Goal: Task Accomplishment & Management: Use online tool/utility

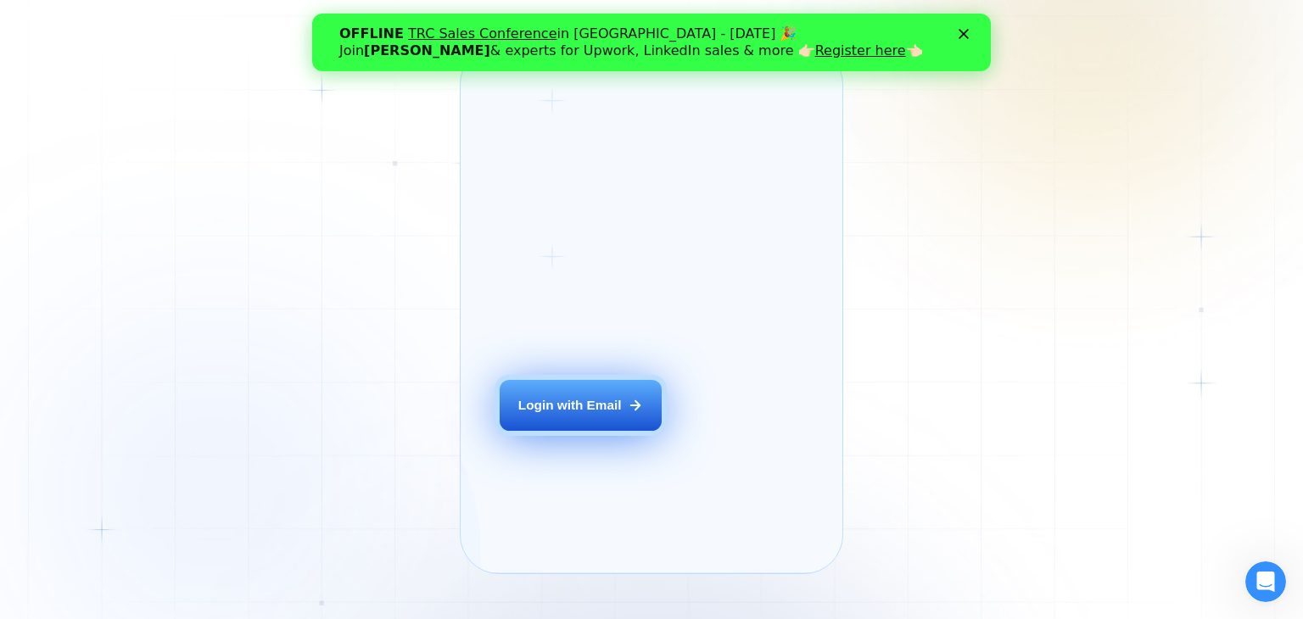
click at [580, 414] on div "Login with Email" at bounding box center [569, 405] width 103 height 18
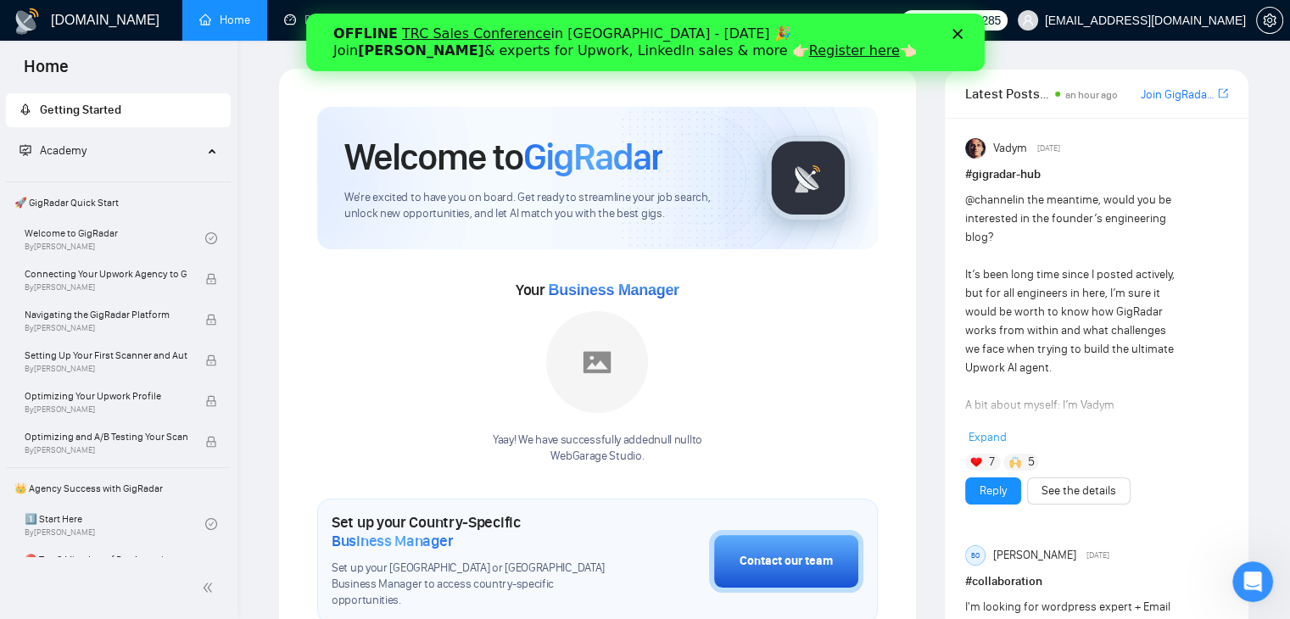
click at [962, 31] on div "Закрити" at bounding box center [960, 34] width 17 height 10
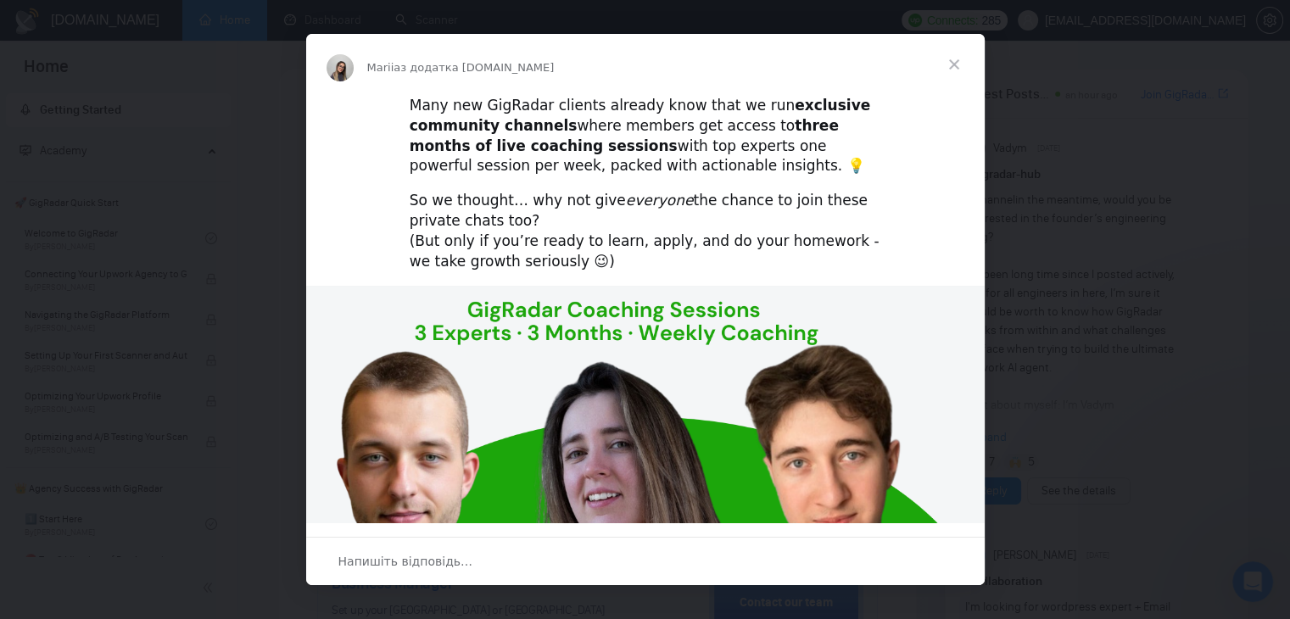
click at [957, 62] on span "Закрити" at bounding box center [954, 64] width 61 height 61
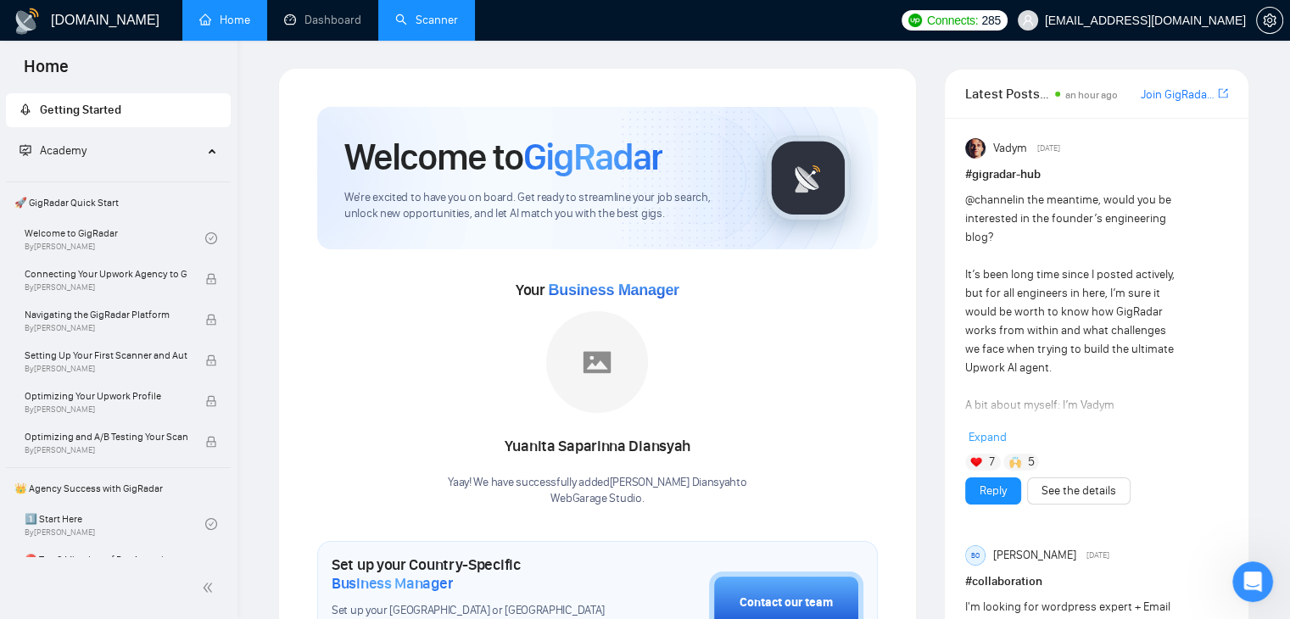
click at [419, 15] on link "Scanner" at bounding box center [426, 20] width 63 height 14
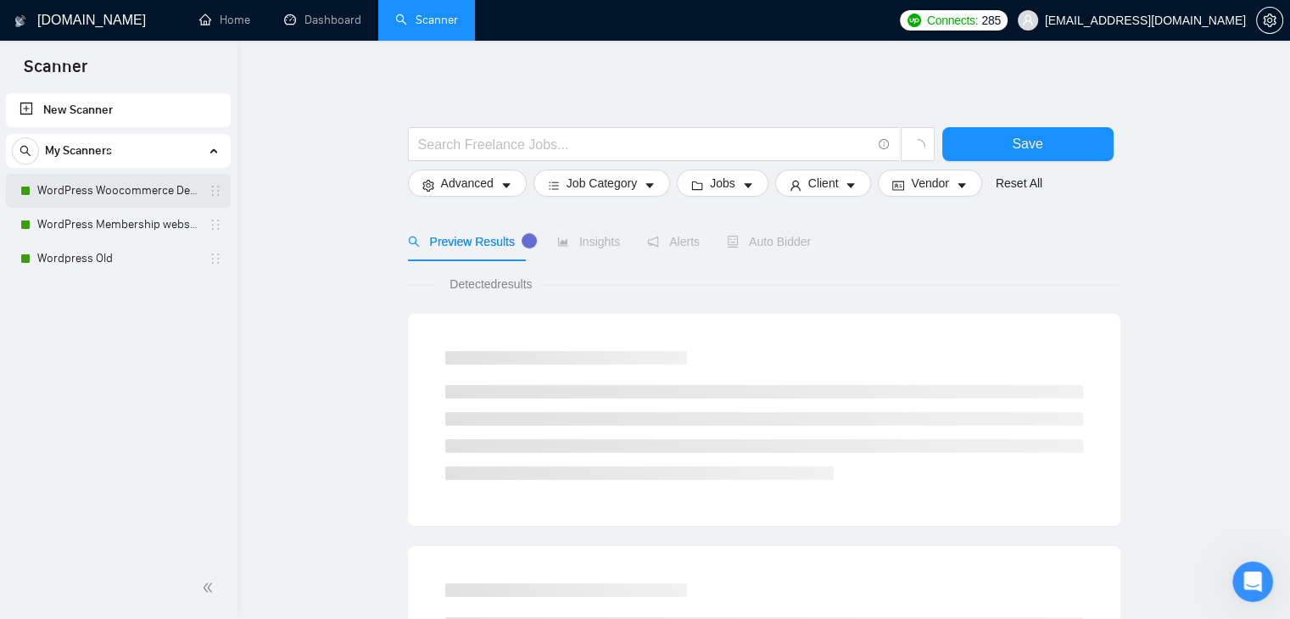
click at [112, 187] on link "WordPress Woocommerce Developer" at bounding box center [117, 191] width 161 height 34
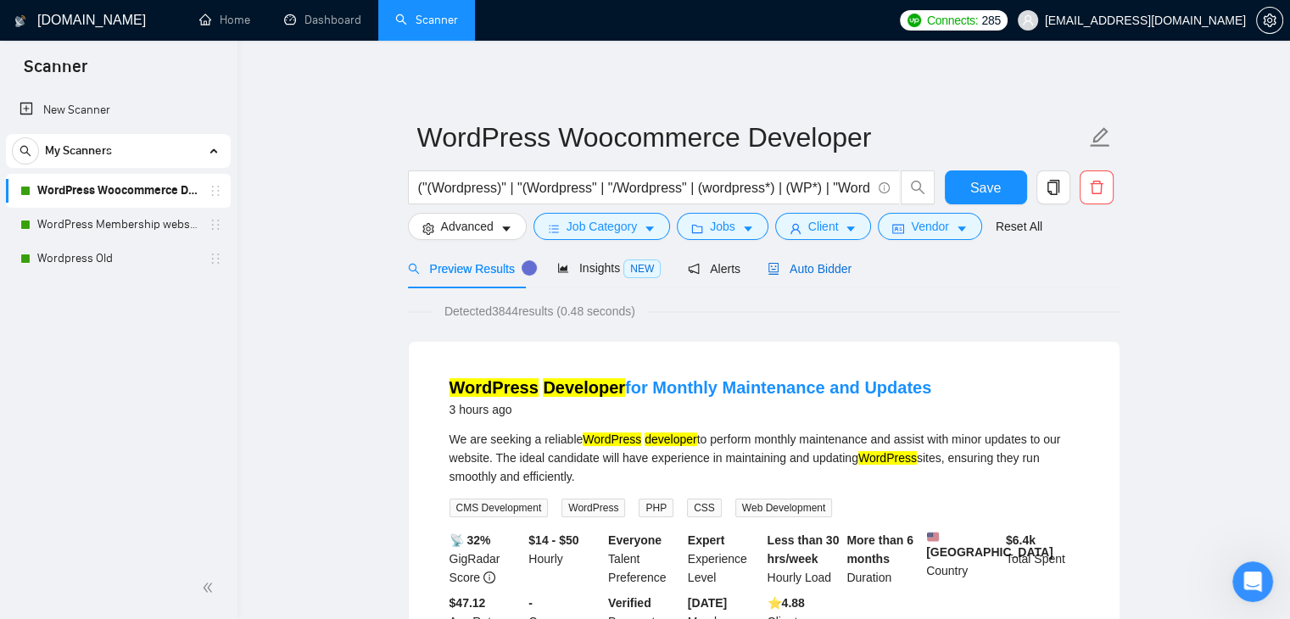
click at [801, 273] on span "Auto Bidder" at bounding box center [810, 269] width 84 height 14
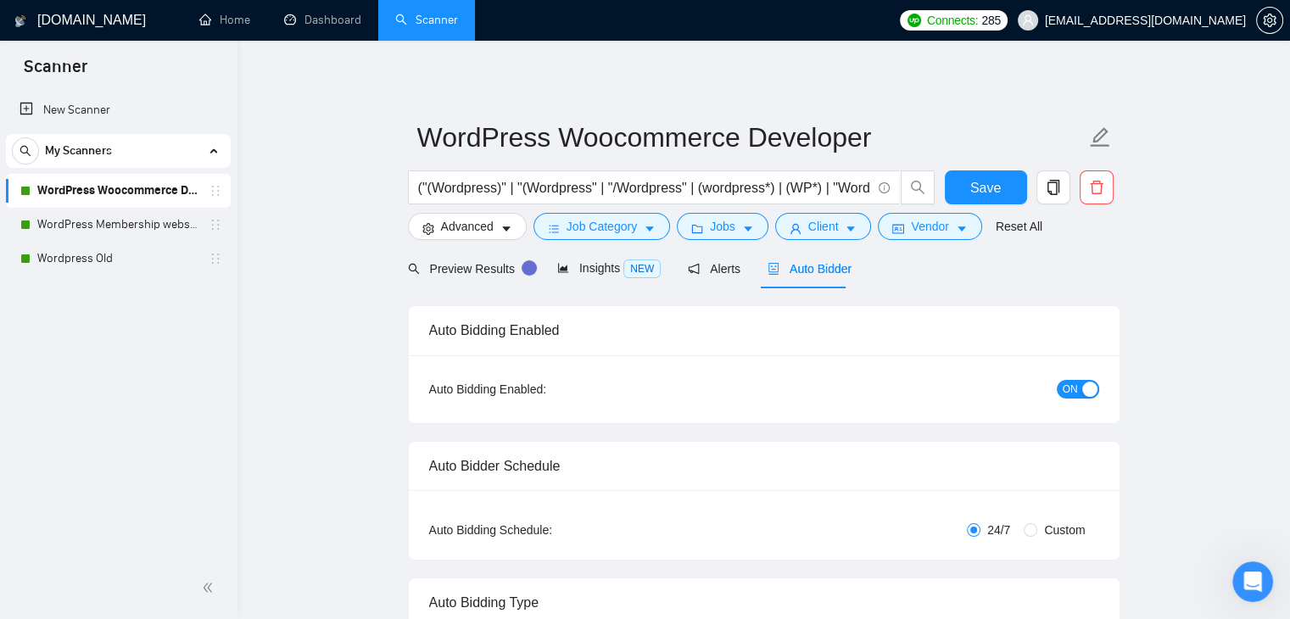
checkbox input "true"
click at [1076, 388] on span "ON" at bounding box center [1070, 389] width 15 height 19
click at [982, 201] on button "Save" at bounding box center [986, 187] width 82 height 34
checkbox input "true"
click at [104, 228] on link "WordPress Membership website" at bounding box center [117, 225] width 161 height 34
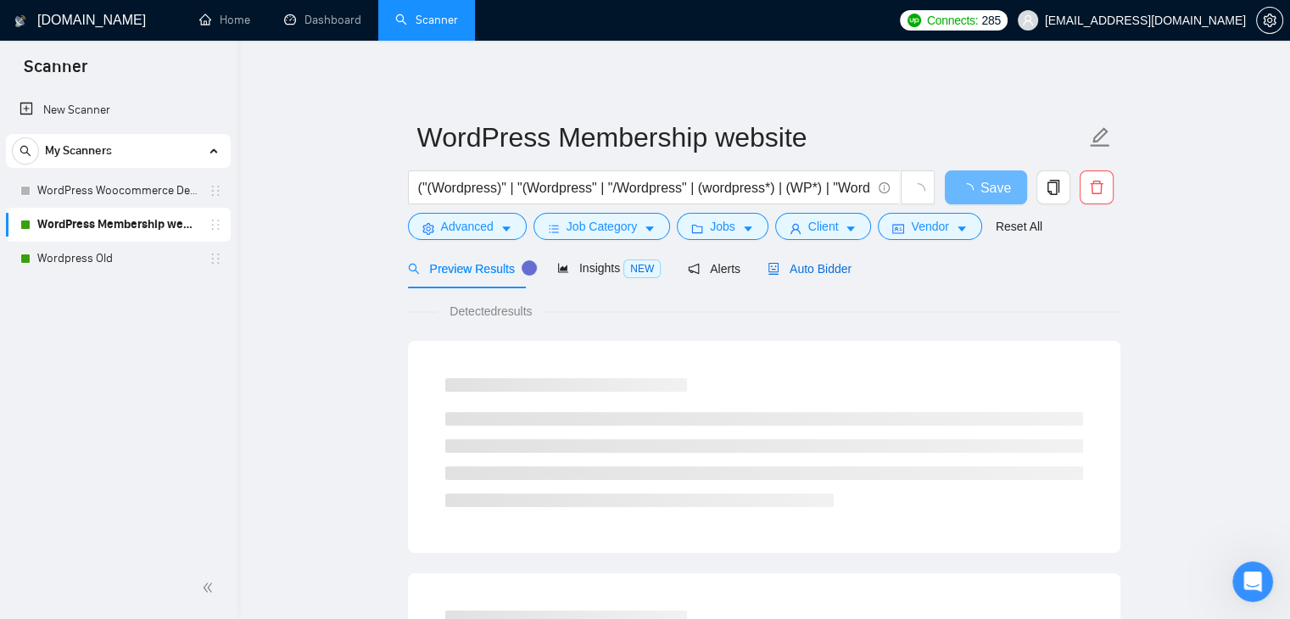
click at [837, 272] on span "Auto Bidder" at bounding box center [810, 269] width 84 height 14
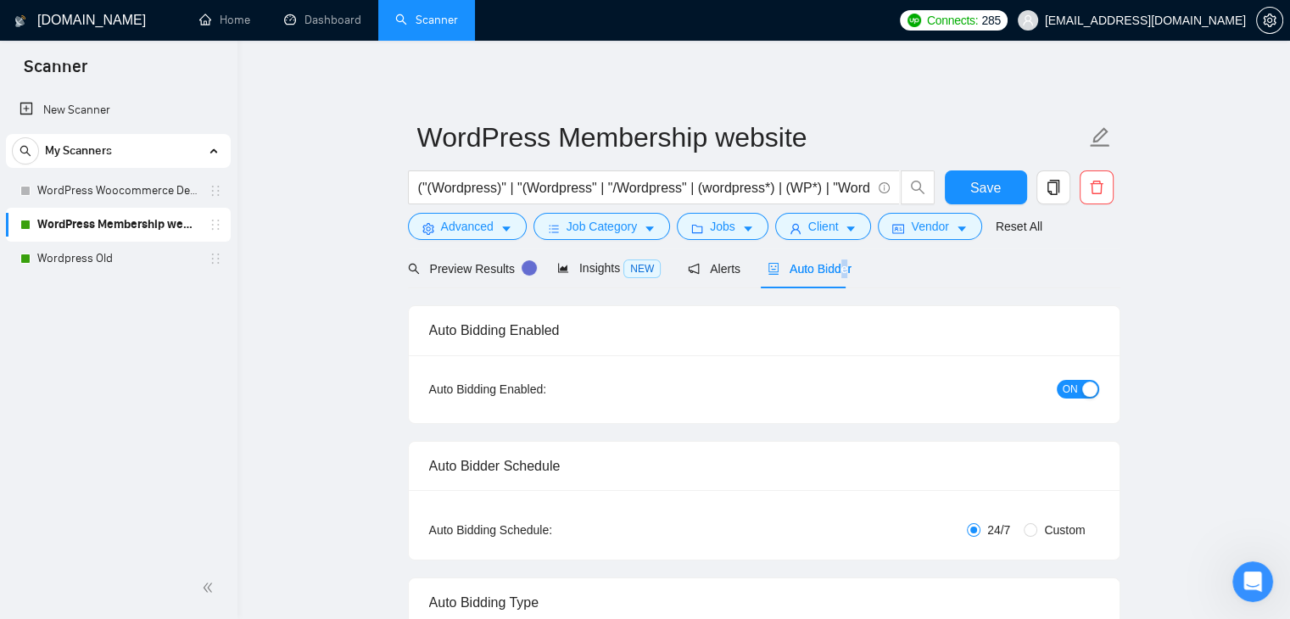
click at [1072, 394] on span "ON" at bounding box center [1070, 389] width 15 height 19
click at [993, 187] on span "Save" at bounding box center [985, 187] width 31 height 21
